Goal: Task Accomplishment & Management: Use online tool/utility

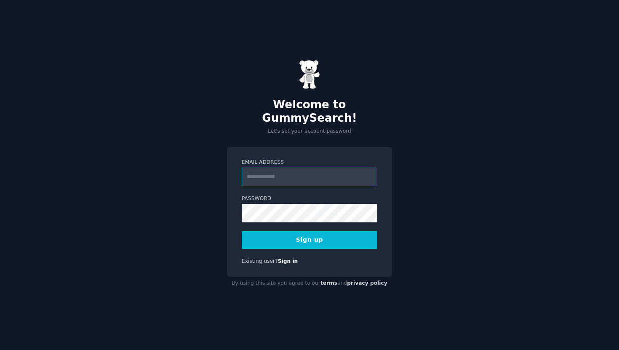
click at [299, 168] on input "Email Address" at bounding box center [310, 177] width 136 height 19
type input "**********"
click at [339, 235] on button "Sign up" at bounding box center [310, 240] width 136 height 18
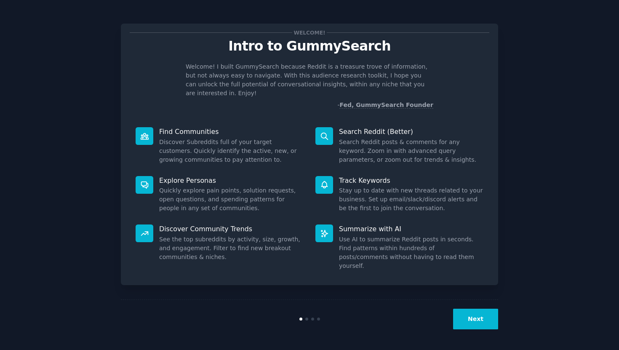
click at [486, 314] on button "Next" at bounding box center [475, 319] width 45 height 21
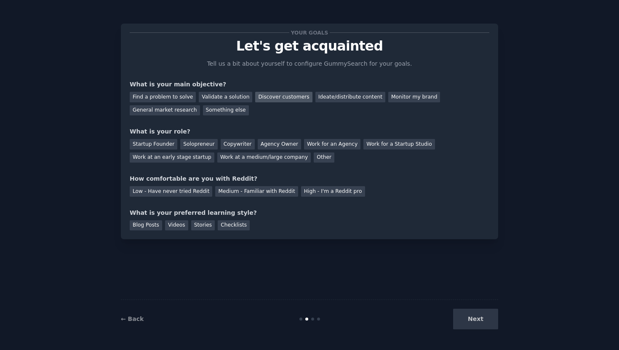
click at [296, 92] on div "Discover customers" at bounding box center [283, 97] width 57 height 11
click at [171, 108] on div "General market research" at bounding box center [165, 110] width 70 height 11
click at [270, 96] on div "Discover customers" at bounding box center [283, 97] width 57 height 11
click at [262, 193] on div "Medium - Familiar with Reddit" at bounding box center [256, 191] width 83 height 11
click at [479, 321] on div "Next" at bounding box center [435, 319] width 126 height 21
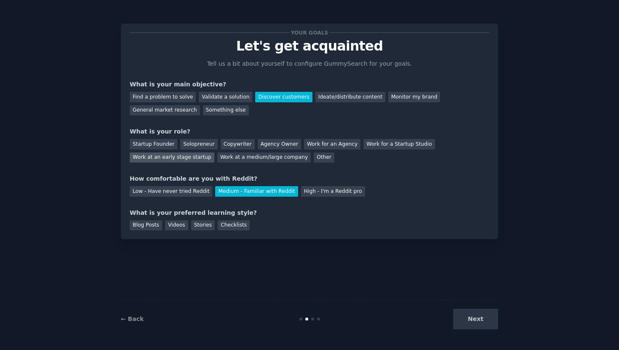
click at [172, 162] on div "Work at an early stage startup" at bounding box center [172, 157] width 85 height 11
click at [478, 316] on div "Next" at bounding box center [435, 319] width 126 height 21
click at [172, 226] on div "Videos" at bounding box center [176, 225] width 23 height 11
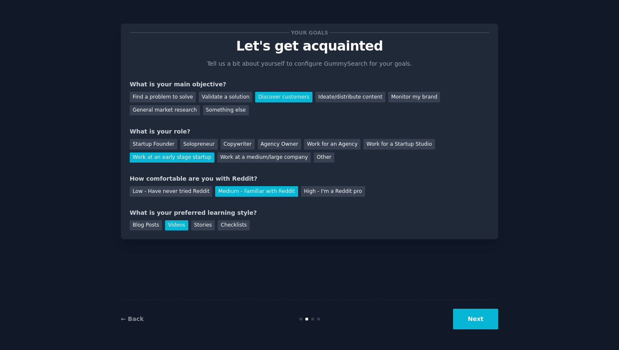
click at [484, 330] on div "← Back Next" at bounding box center [309, 319] width 377 height 39
click at [476, 316] on button "Next" at bounding box center [475, 319] width 45 height 21
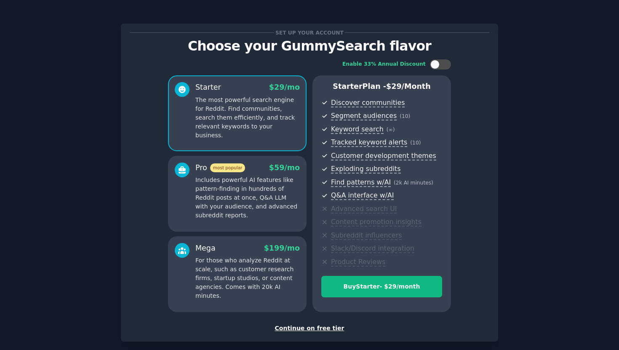
click at [305, 333] on div "Set up your account Choose your GummySearch flavor Enable 33% Annual Discount S…" at bounding box center [309, 183] width 377 height 318
click at [302, 332] on div "Continue on free tier" at bounding box center [310, 328] width 360 height 9
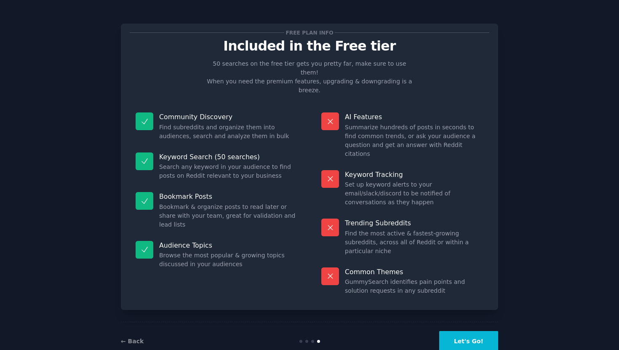
click at [459, 331] on button "Let's Go!" at bounding box center [468, 341] width 59 height 21
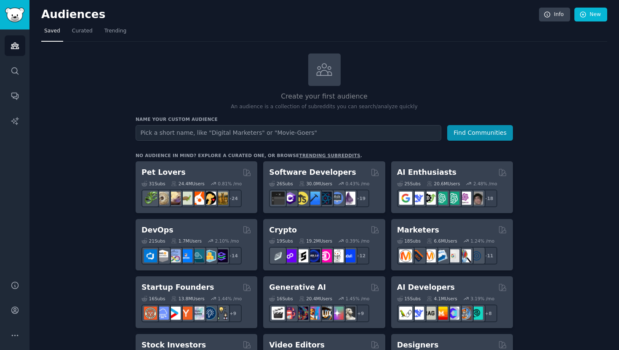
click at [200, 130] on input "text" at bounding box center [289, 133] width 306 height 16
click at [215, 135] on input "farming" at bounding box center [289, 133] width 306 height 16
type input "farming"
click at [483, 128] on button "Find Communities" at bounding box center [480, 133] width 66 height 16
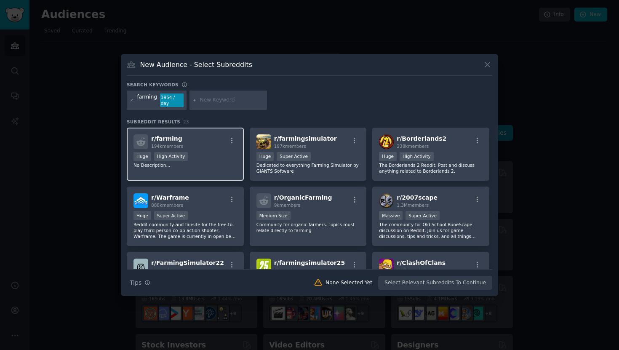
click at [199, 173] on div "r/ farming 194k members Huge High Activity No Description..." at bounding box center [185, 155] width 117 height 54
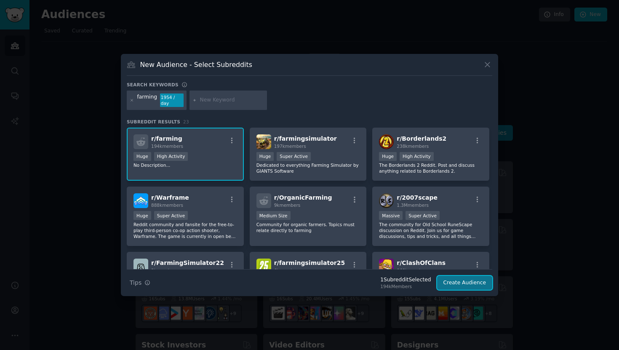
click at [483, 283] on button "Create Audience" at bounding box center [465, 283] width 56 height 14
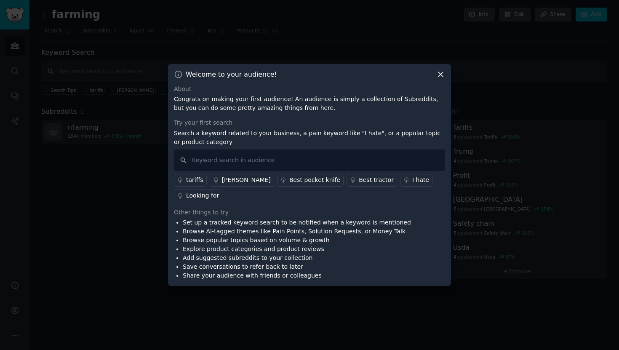
click at [440, 77] on icon at bounding box center [441, 74] width 5 height 5
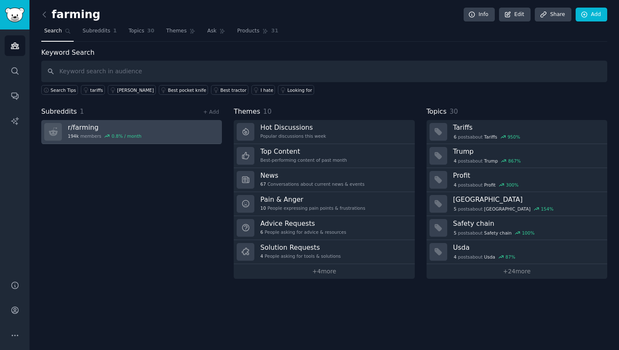
click at [182, 126] on link "r/ farming 194k members 0.8 % / month" at bounding box center [131, 132] width 181 height 24
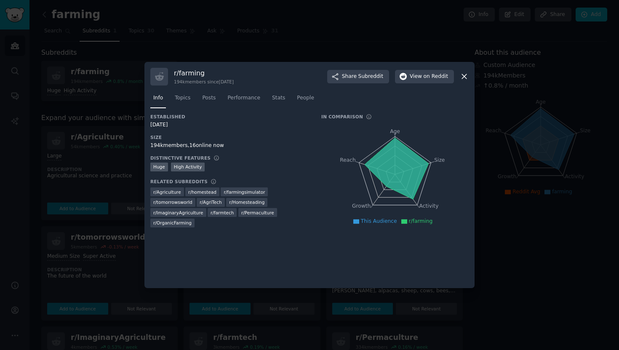
click at [393, 146] on icon at bounding box center [397, 168] width 64 height 61
click at [188, 100] on span "Topics" at bounding box center [183, 98] width 16 height 8
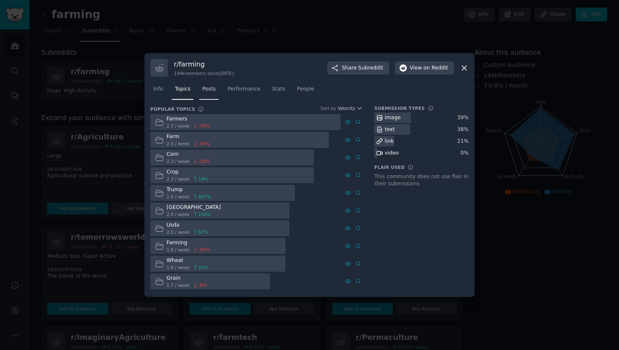
click at [211, 91] on span "Posts" at bounding box center [208, 90] width 13 height 8
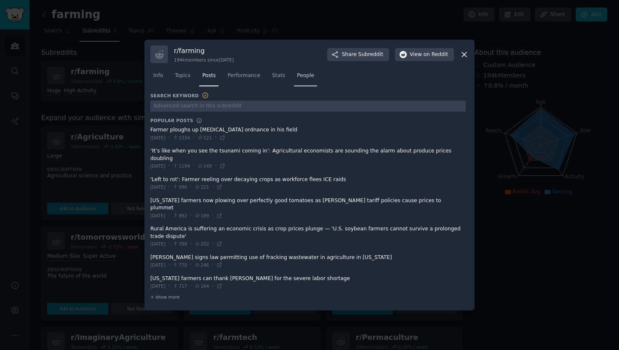
click at [306, 80] on span "People" at bounding box center [305, 76] width 17 height 8
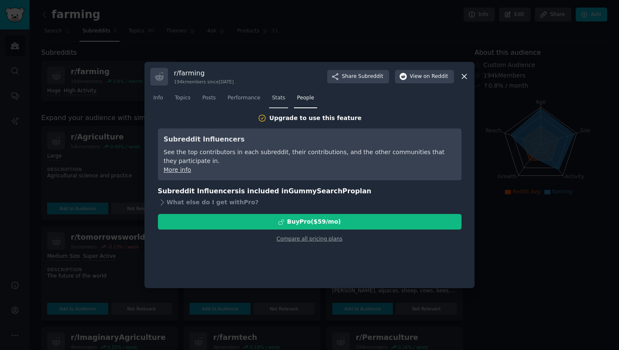
click at [279, 95] on span "Stats" at bounding box center [278, 98] width 13 height 8
click at [249, 96] on span "Performance" at bounding box center [243, 98] width 33 height 8
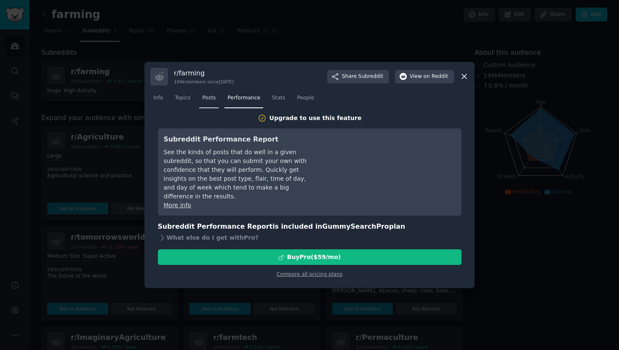
click at [209, 97] on span "Posts" at bounding box center [208, 98] width 13 height 8
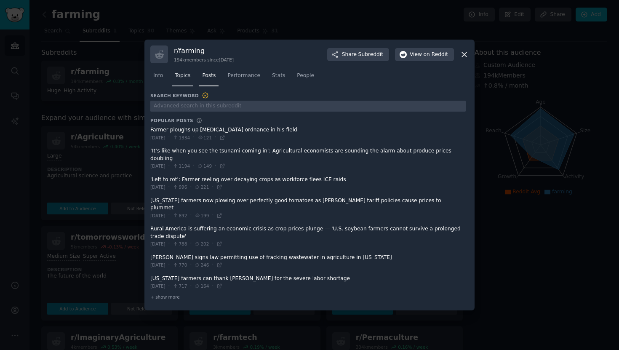
click at [186, 86] on link "Topics" at bounding box center [182, 77] width 21 height 17
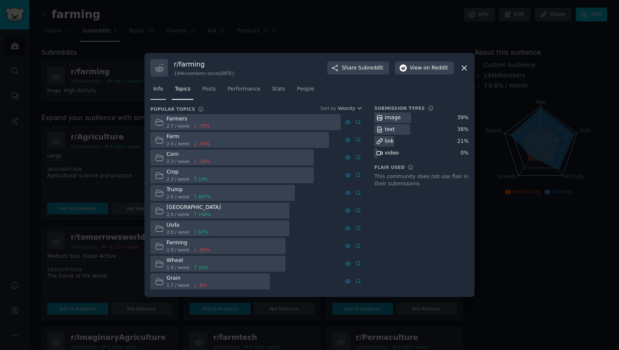
click at [161, 92] on span "Info" at bounding box center [158, 90] width 10 height 8
